Goal: Task Accomplishment & Management: Use online tool/utility

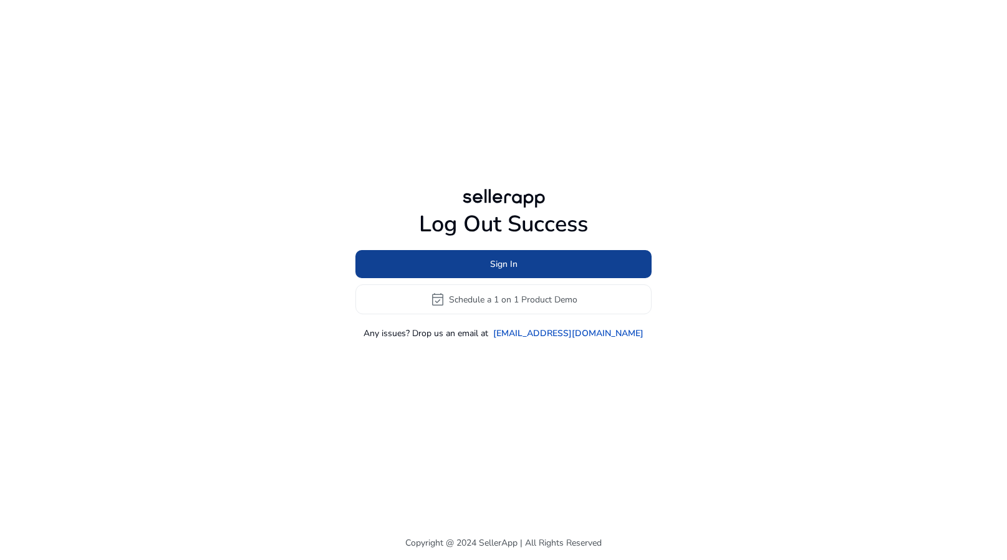
click at [465, 266] on span at bounding box center [503, 264] width 296 height 30
click at [560, 258] on span at bounding box center [503, 264] width 296 height 30
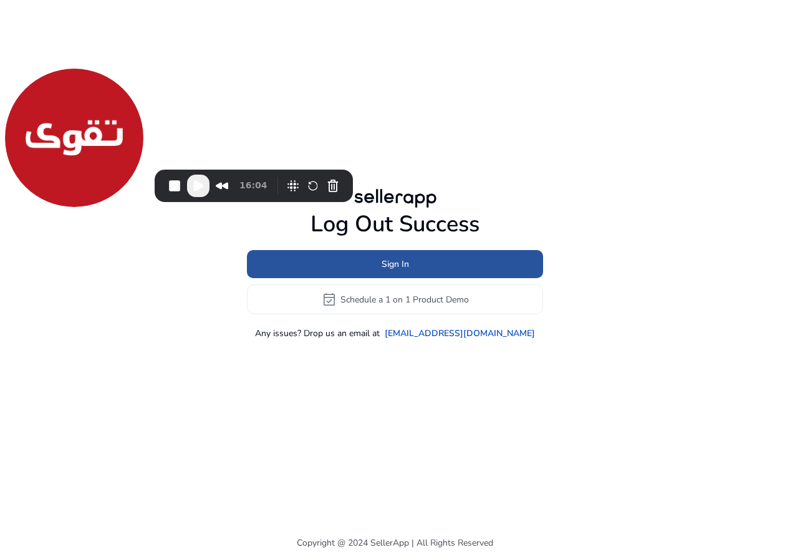
click at [360, 259] on span at bounding box center [395, 264] width 296 height 30
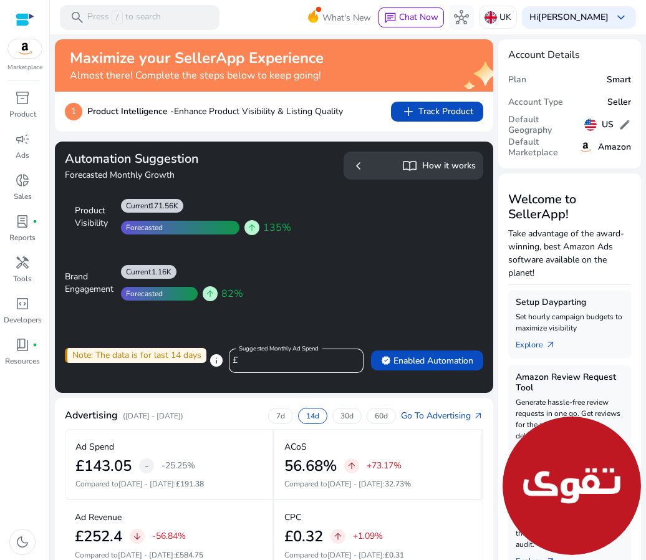
drag, startPoint x: 67, startPoint y: 104, endPoint x: 645, endPoint y: 576, distance: 746.2
click at [645, 559] on html "We recommend switching to desktop view for the best experience. Marketplace inv…" at bounding box center [323, 280] width 646 height 560
click at [14, 132] on div "campaign" at bounding box center [22, 139] width 35 height 20
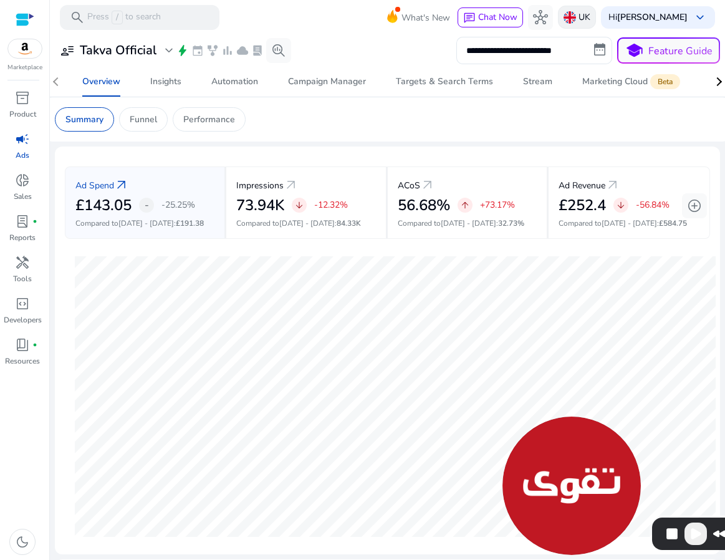
click at [572, 20] on img at bounding box center [570, 17] width 12 height 12
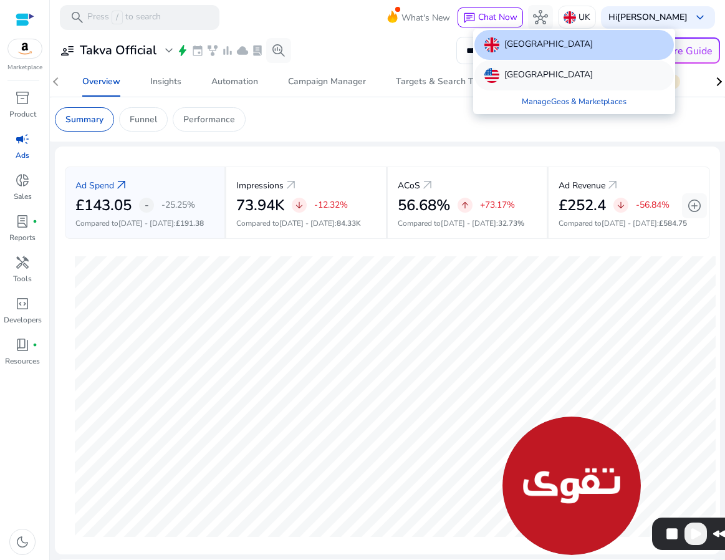
click at [535, 79] on p "[GEOGRAPHIC_DATA]" at bounding box center [548, 75] width 89 height 15
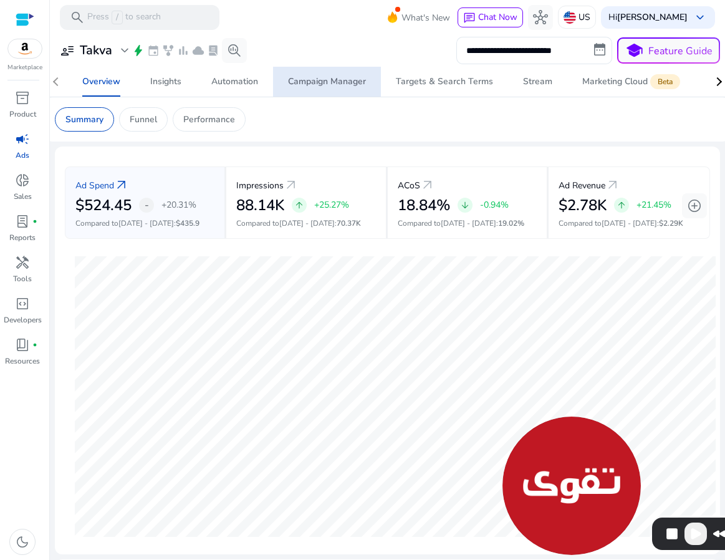
drag, startPoint x: 342, startPoint y: 82, endPoint x: 314, endPoint y: 114, distance: 42.8
click at [342, 82] on div "Campaign Manager" at bounding box center [327, 81] width 78 height 9
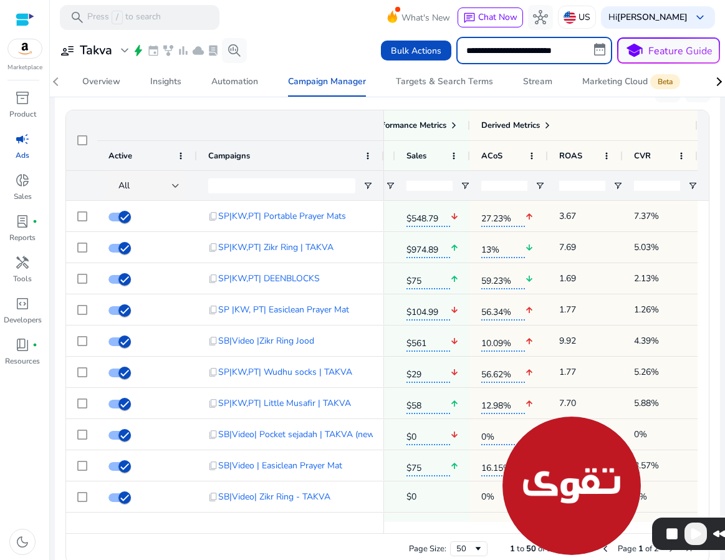
click at [530, 49] on input "**********" at bounding box center [534, 50] width 156 height 27
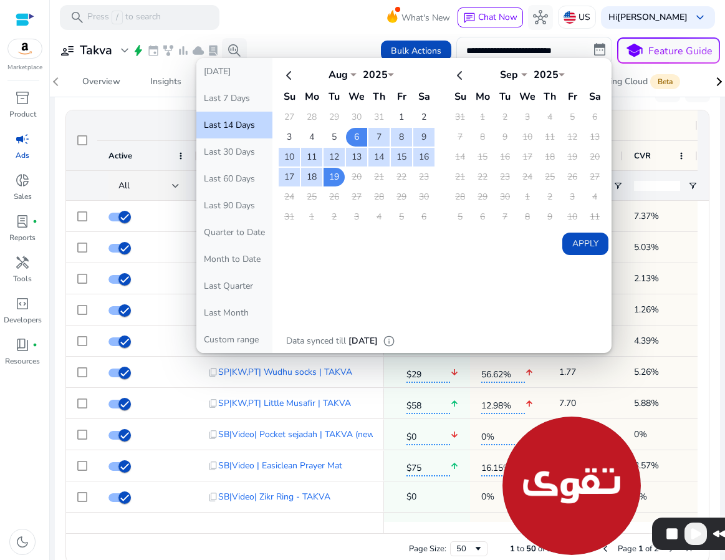
click at [584, 244] on button "Apply" at bounding box center [585, 244] width 46 height 22
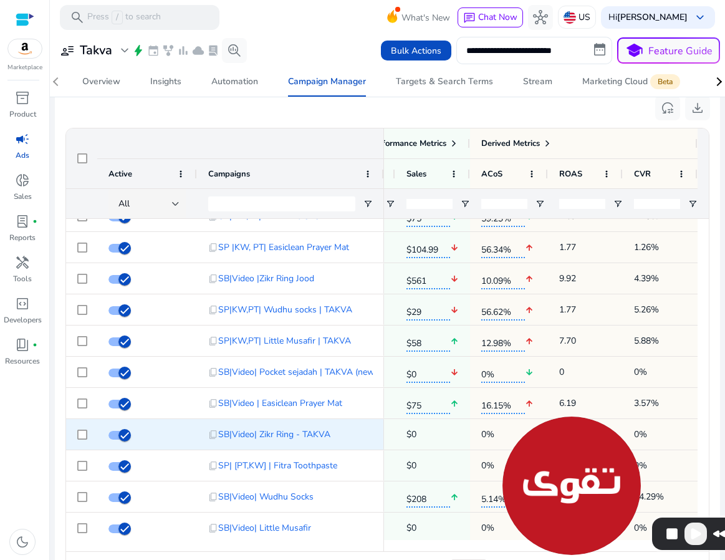
scroll to position [0, 656]
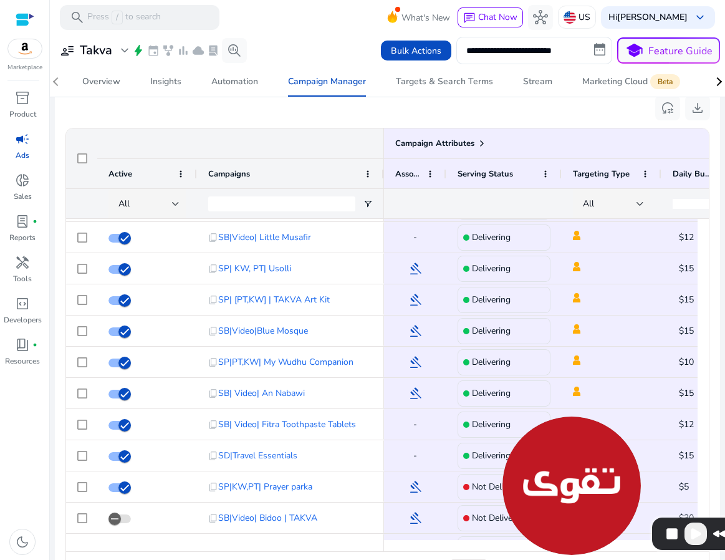
click at [163, 117] on div "reset_settings download" at bounding box center [387, 108] width 645 height 28
